Goal: Task Accomplishment & Management: Manage account settings

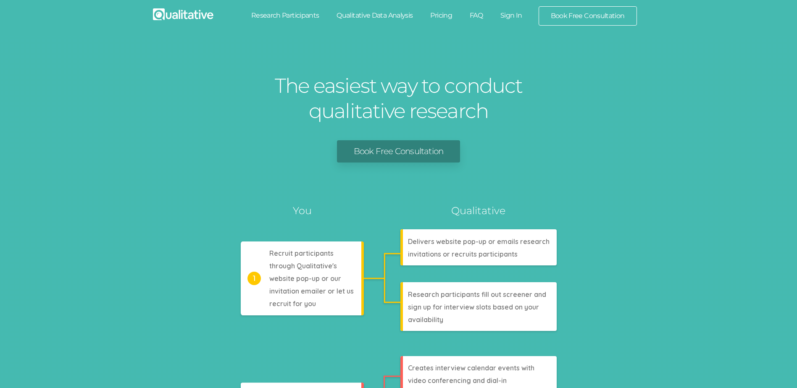
click at [517, 13] on link "Sign In" at bounding box center [511, 15] width 39 height 18
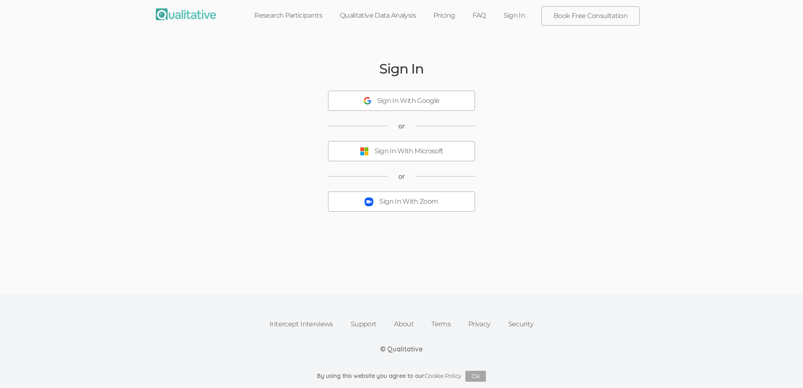
click at [405, 203] on div "Sign In With Zoom" at bounding box center [408, 202] width 59 height 10
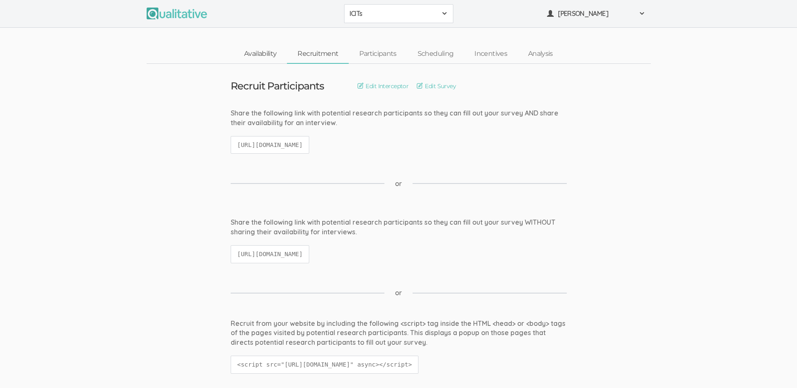
click at [261, 54] on link "Availability" at bounding box center [260, 54] width 53 height 18
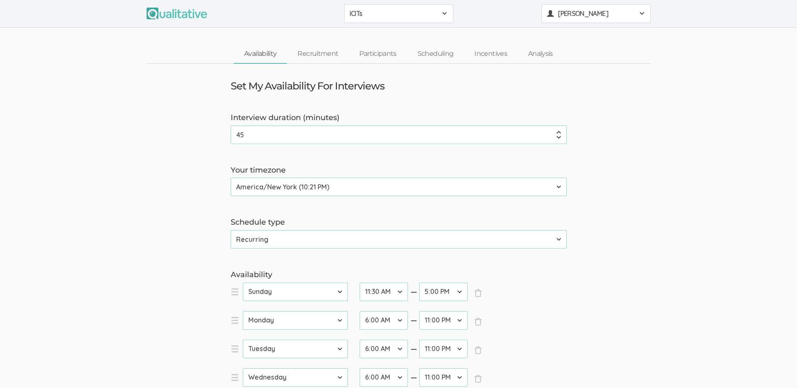
click at [642, 11] on span at bounding box center [642, 13] width 7 height 7
click at [381, 53] on link "Participants" at bounding box center [378, 54] width 58 height 18
